Goal: Browse casually: Explore the website without a specific task or goal

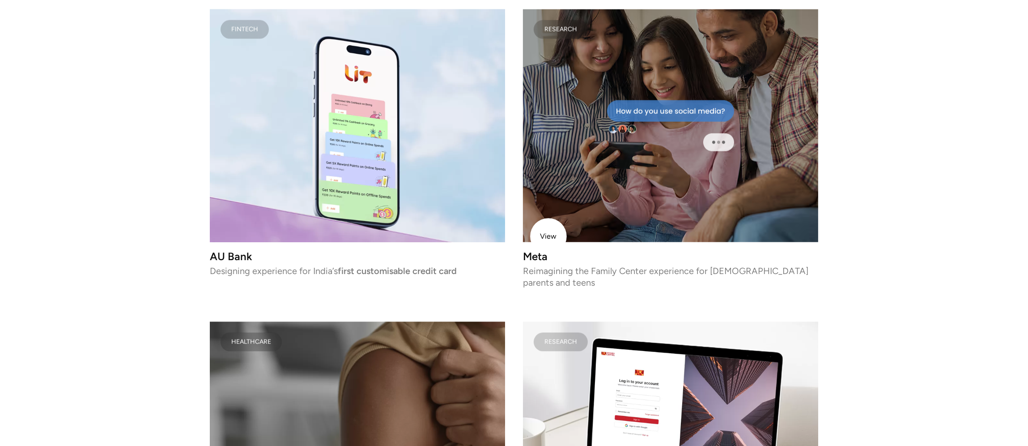
scroll to position [1968, 0]
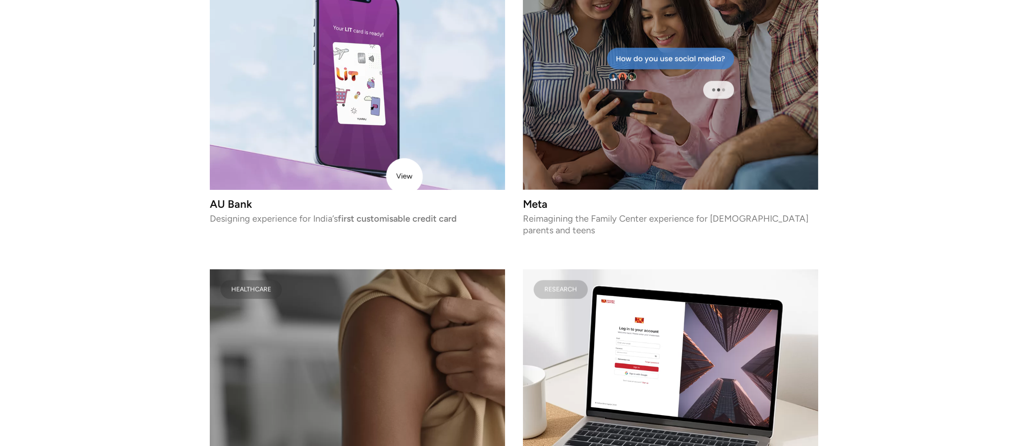
click at [402, 174] on video at bounding box center [357, 73] width 295 height 233
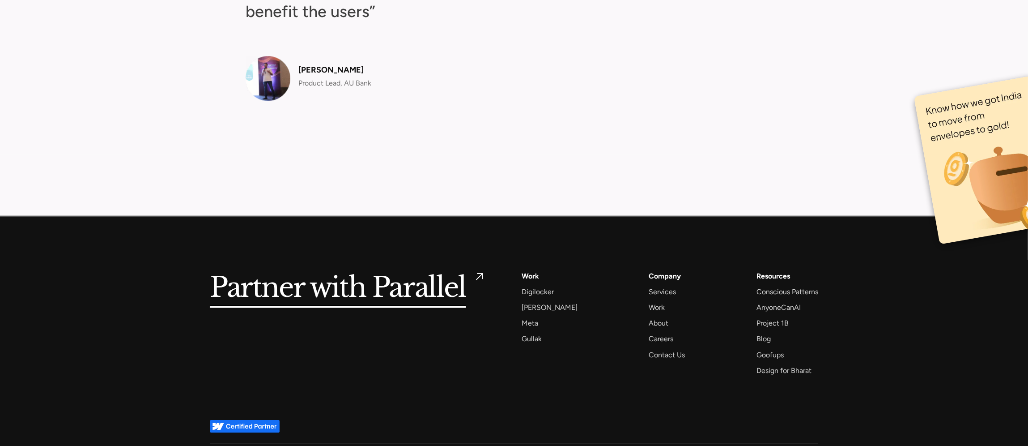
scroll to position [3718, 0]
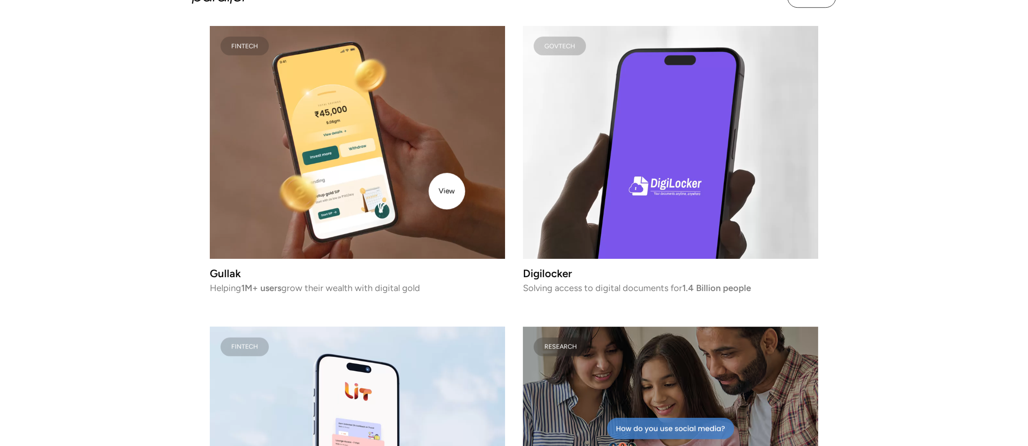
scroll to position [1610, 0]
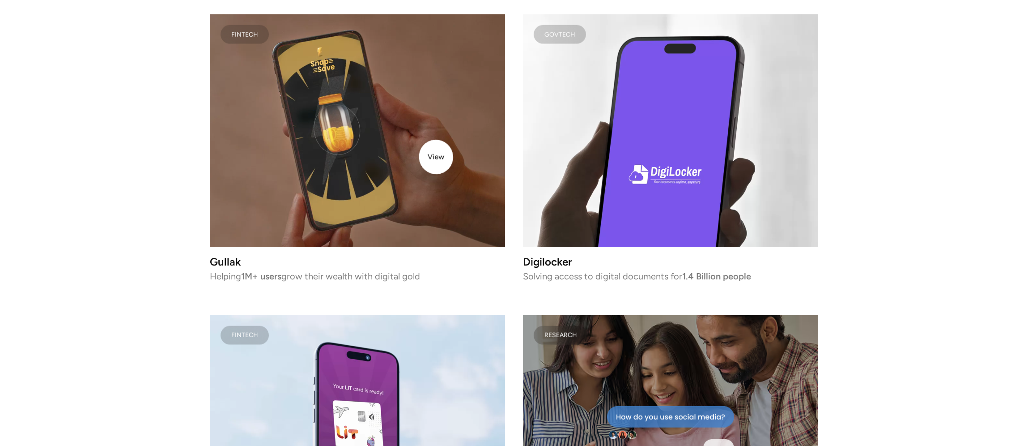
click at [435, 155] on video at bounding box center [357, 130] width 295 height 233
